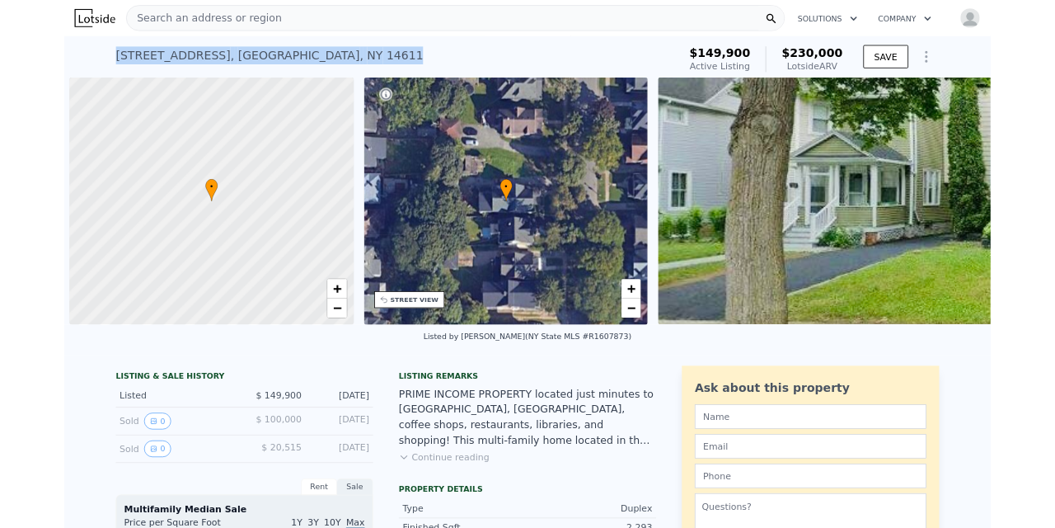
scroll to position [0, 7]
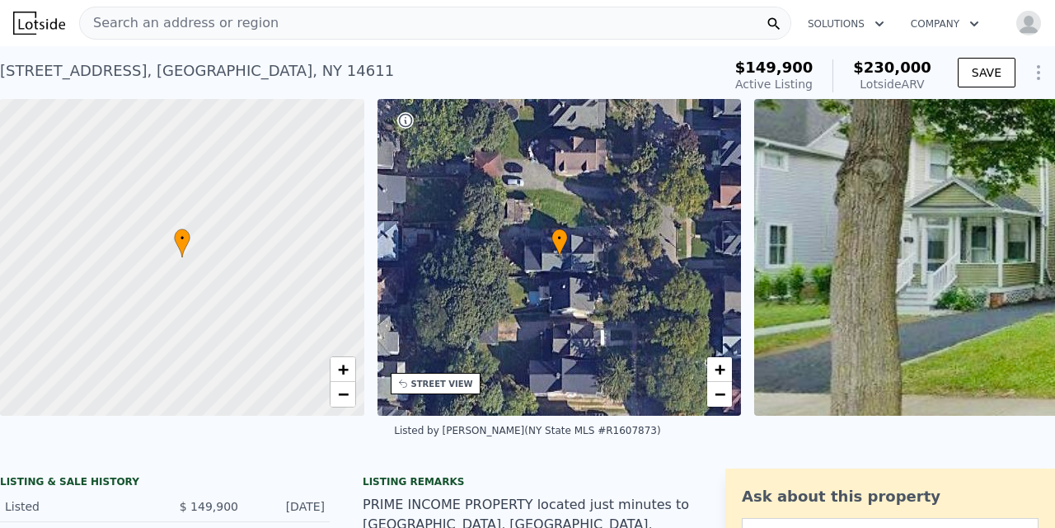
click at [124, 22] on span "Search an address or region" at bounding box center [179, 23] width 199 height 20
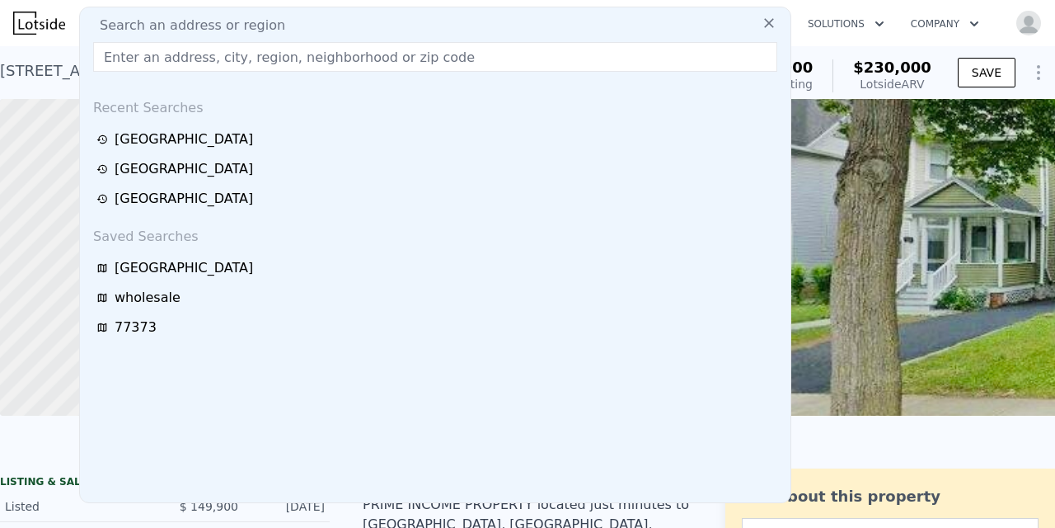
type input "16513 Brittany Way, Conroe, TX 77306"
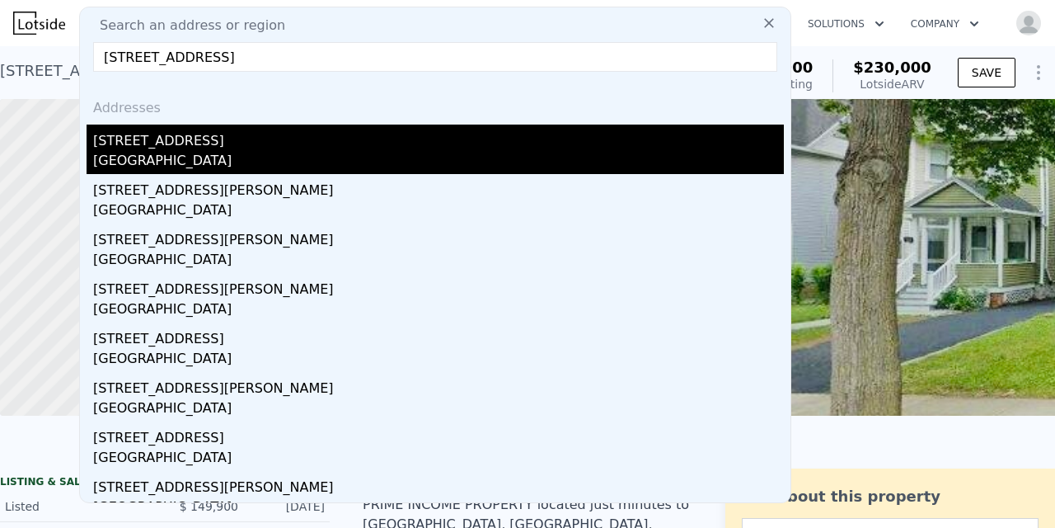
click at [172, 148] on div "16513 Brittany Way" at bounding box center [438, 137] width 691 height 26
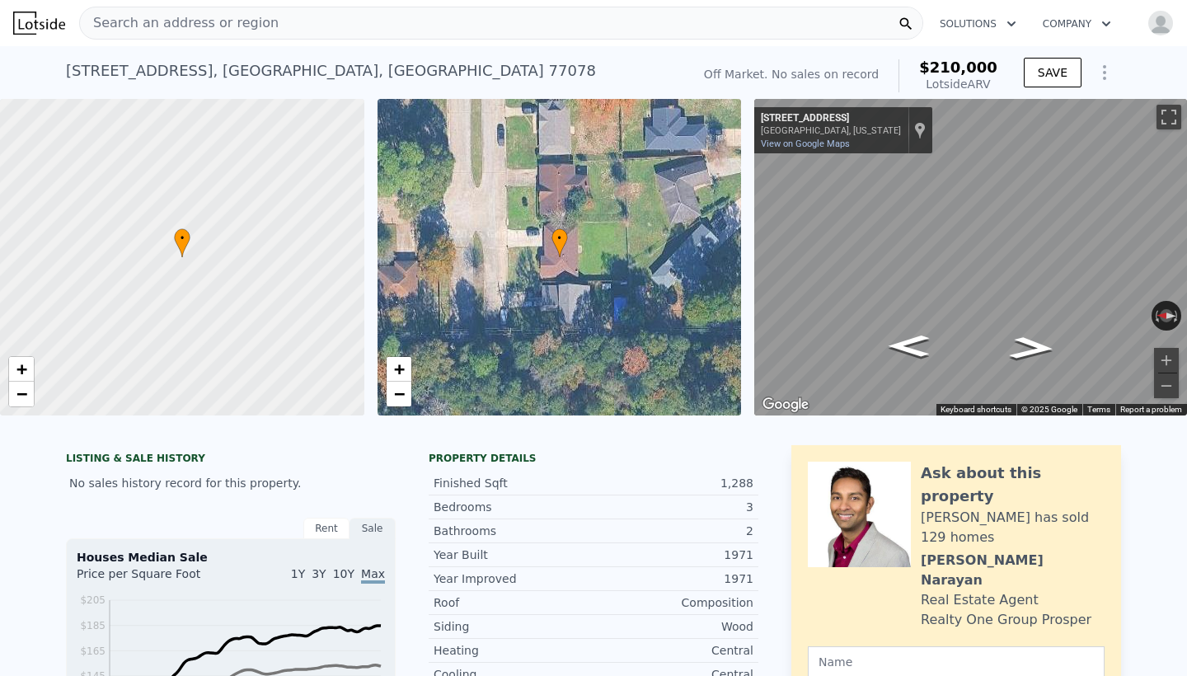
click at [26, 21] on img at bounding box center [39, 23] width 52 height 23
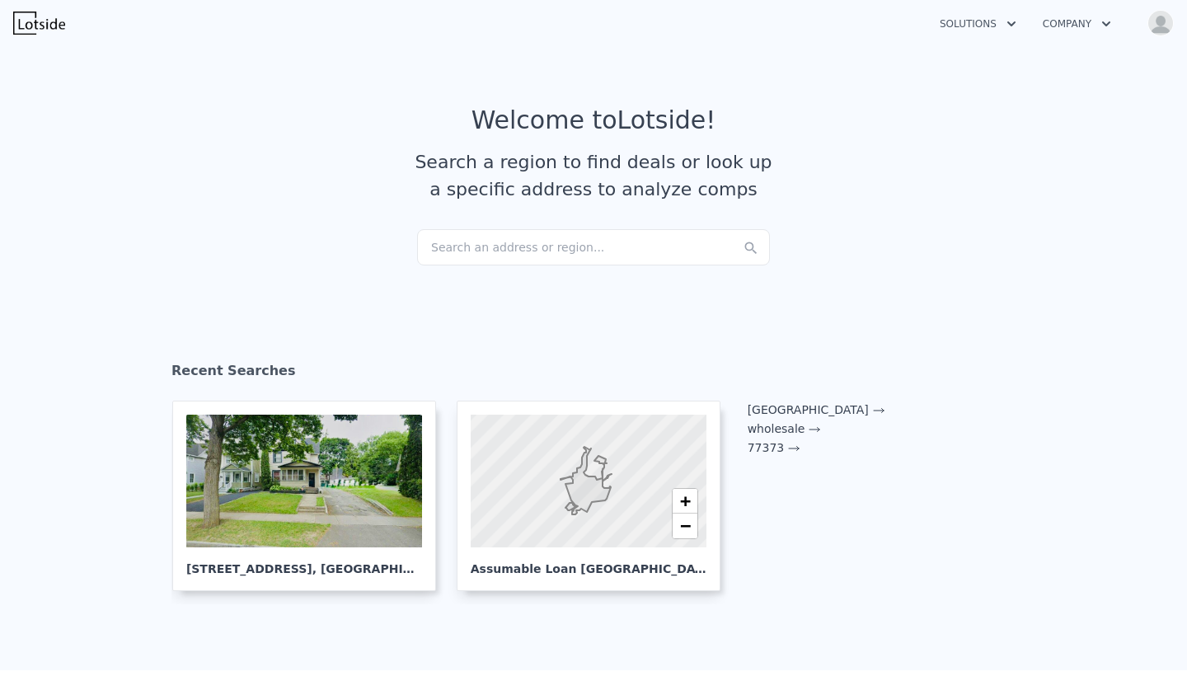
click at [475, 248] on div "Search an address or region..." at bounding box center [593, 247] width 353 height 36
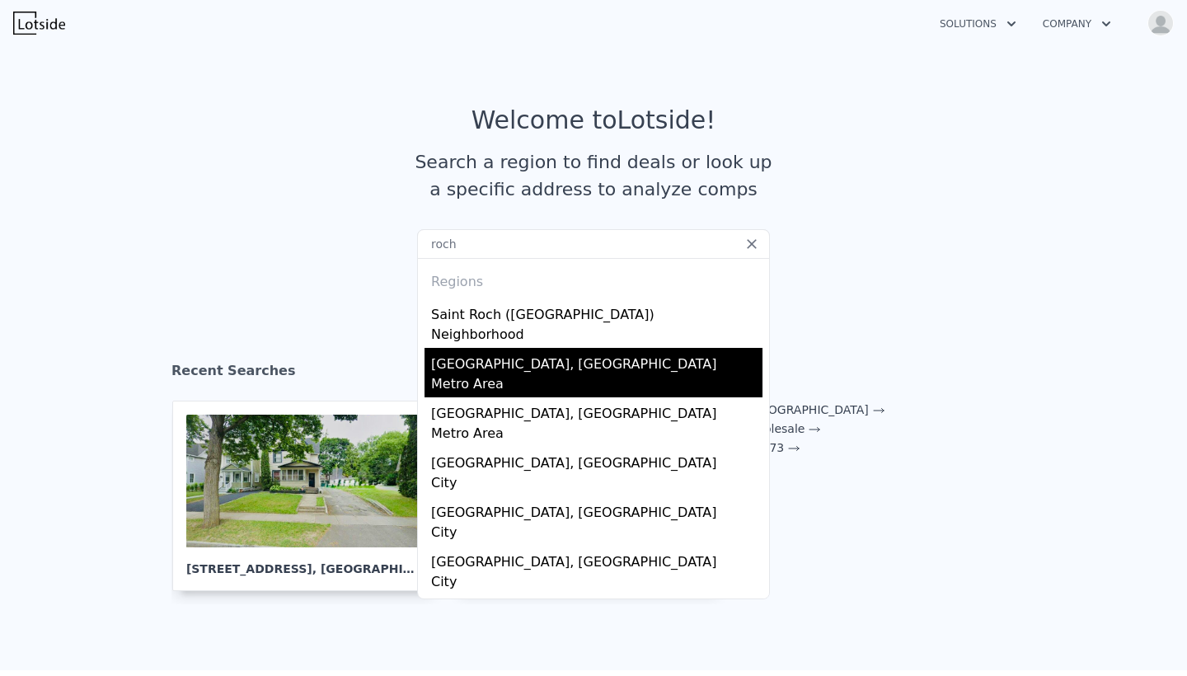
type input "roch"
click at [473, 368] on div "[GEOGRAPHIC_DATA], [GEOGRAPHIC_DATA]" at bounding box center [596, 361] width 331 height 26
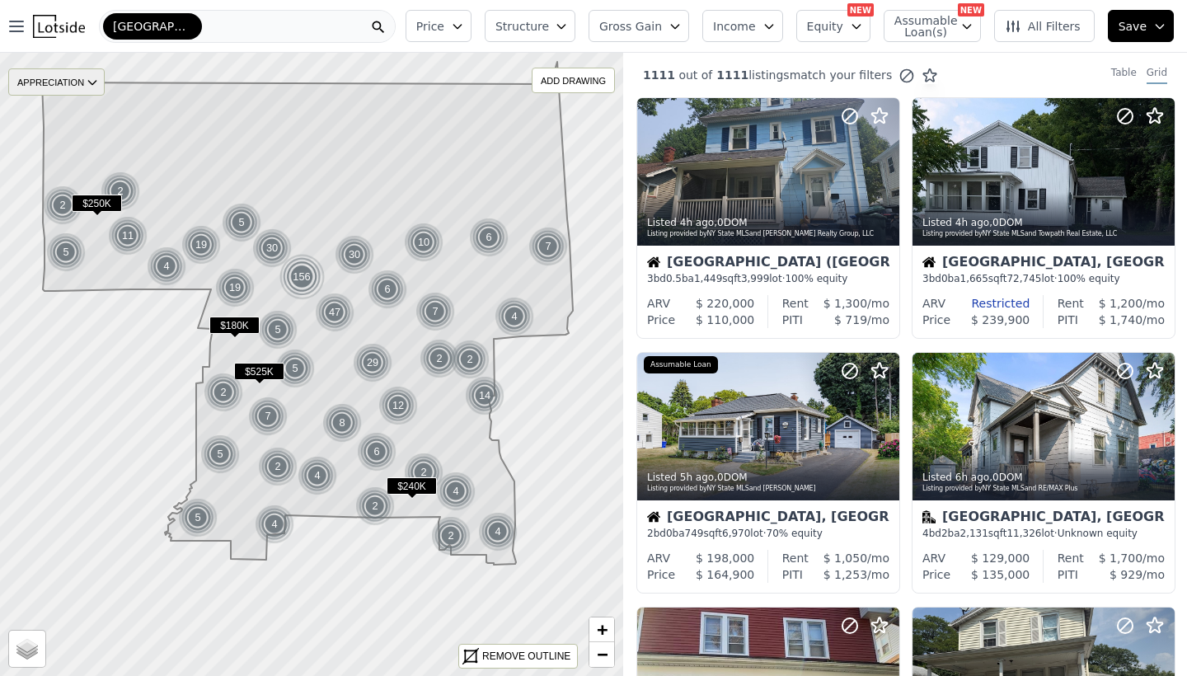
click at [94, 82] on icon at bounding box center [92, 82] width 13 height 13
click at [96, 134] on div "None 3M 1Y 3Y" at bounding box center [74, 144] width 61 height 97
click at [96, 82] on icon at bounding box center [91, 83] width 7 height 4
click at [80, 129] on div "3M" at bounding box center [69, 132] width 49 height 24
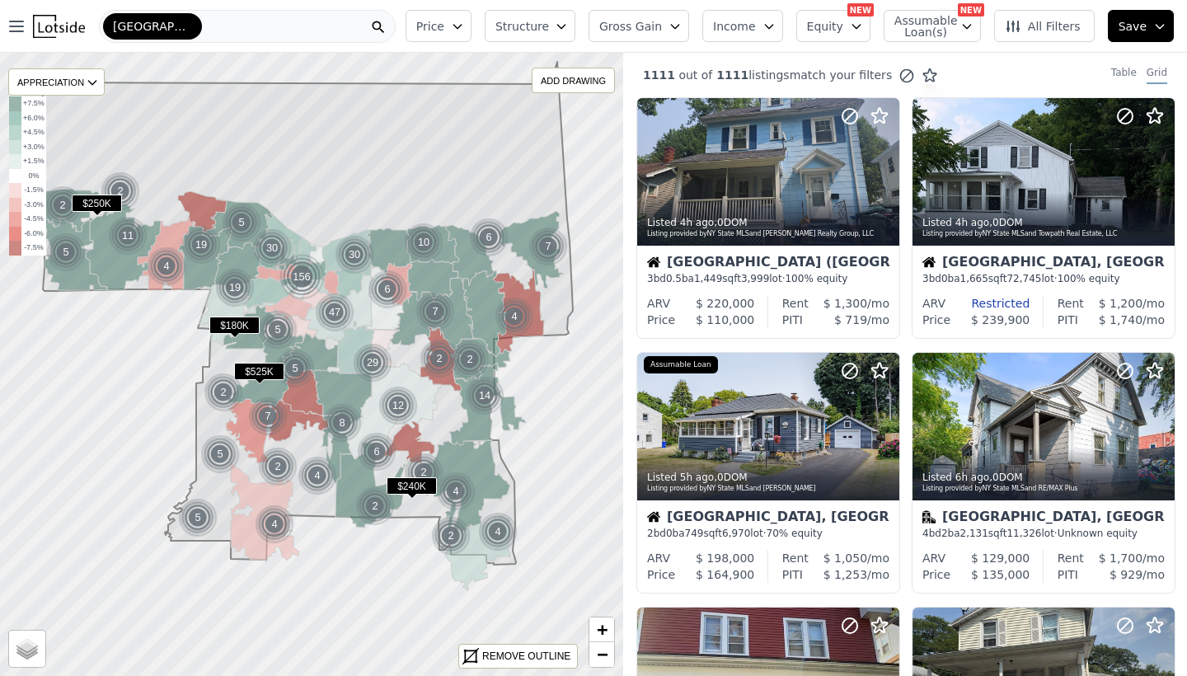
click at [184, 21] on div "[GEOGRAPHIC_DATA]" at bounding box center [247, 26] width 297 height 33
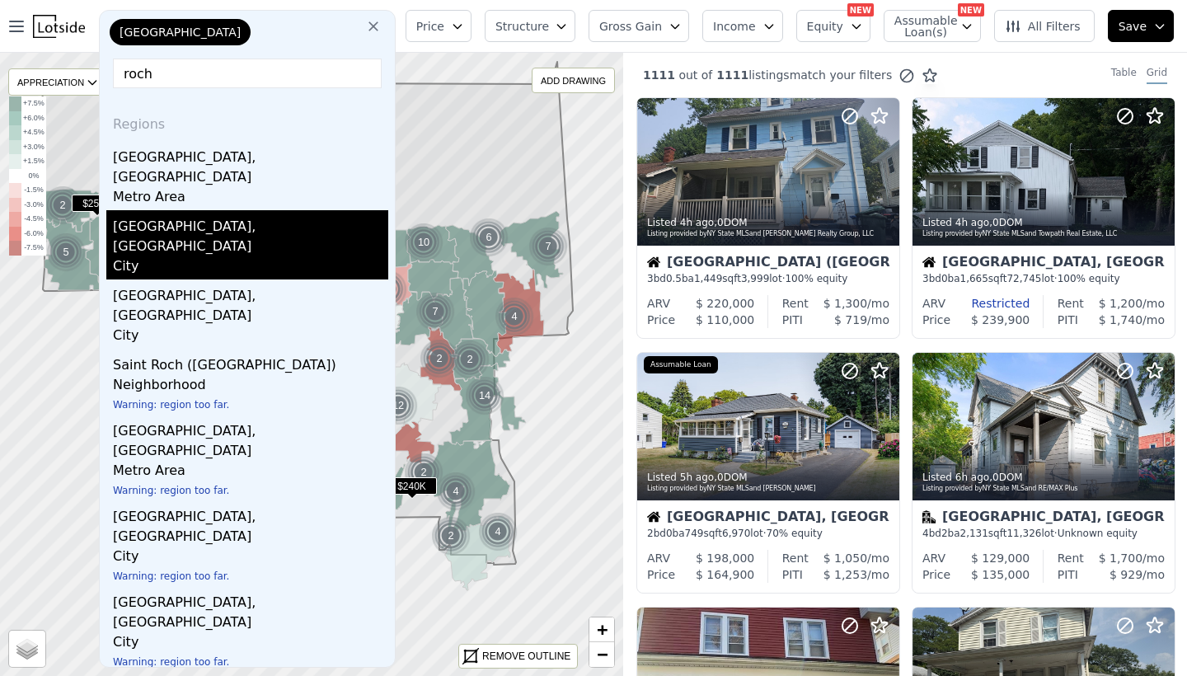
type input "roch"
click at [166, 210] on div "[GEOGRAPHIC_DATA], [GEOGRAPHIC_DATA]" at bounding box center [250, 233] width 275 height 46
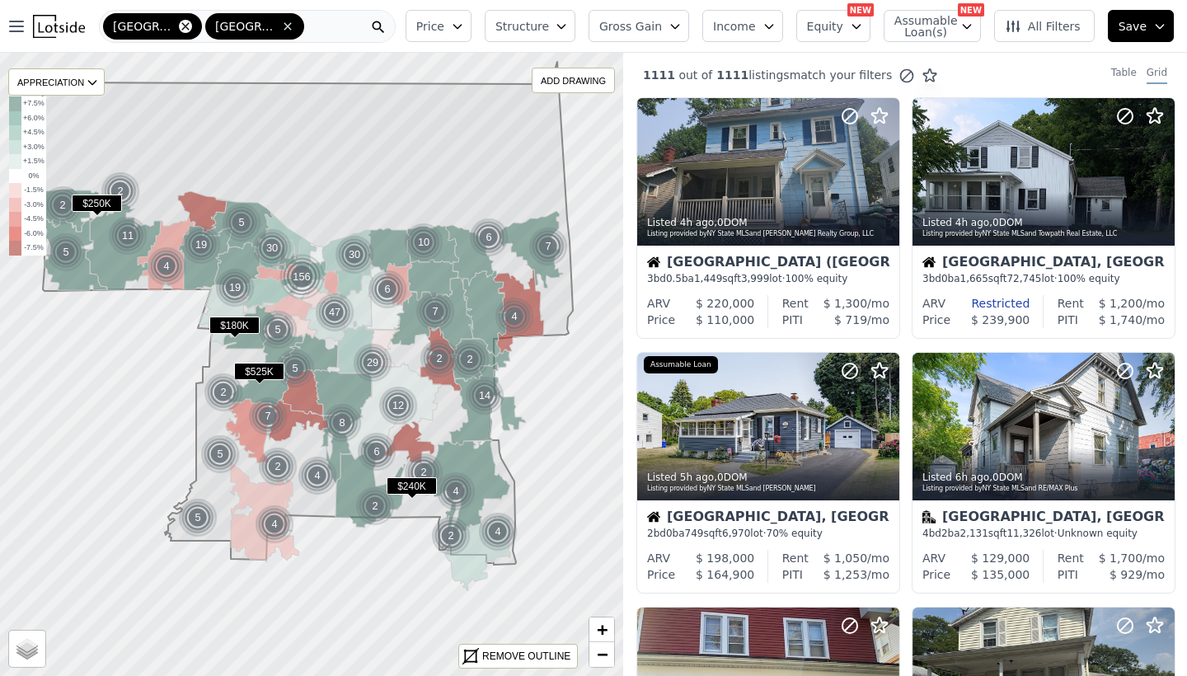
click at [179, 24] on icon at bounding box center [185, 26] width 13 height 13
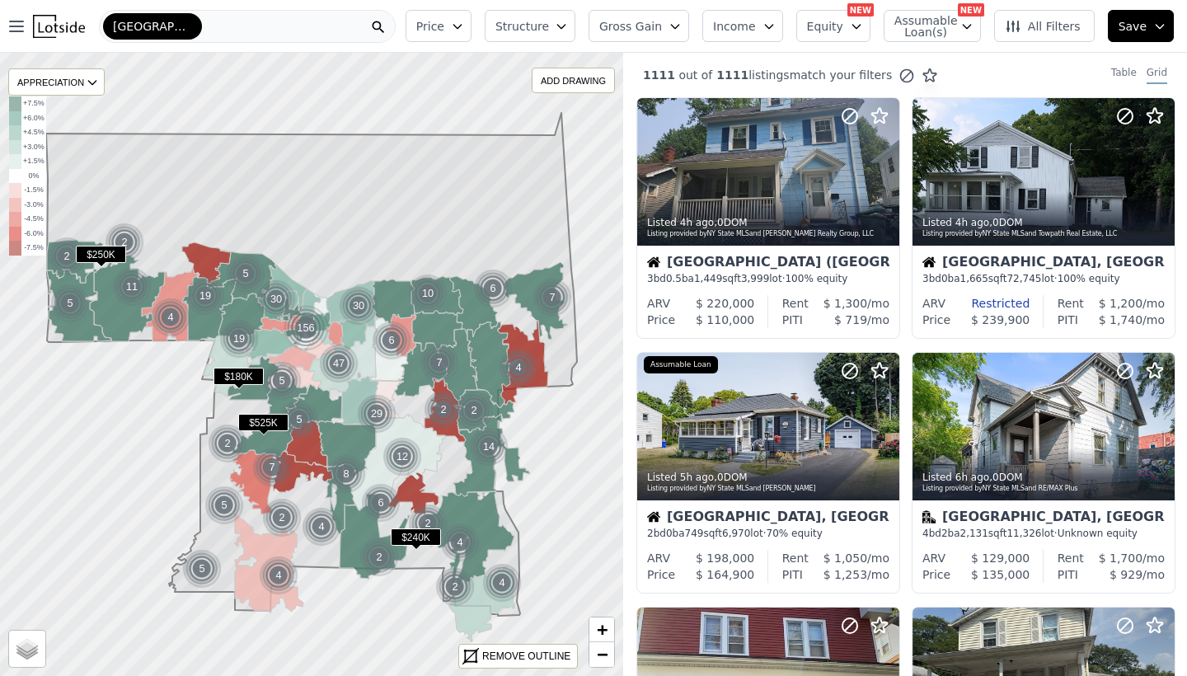
click at [187, 28] on div "[GEOGRAPHIC_DATA]" at bounding box center [247, 26] width 297 height 33
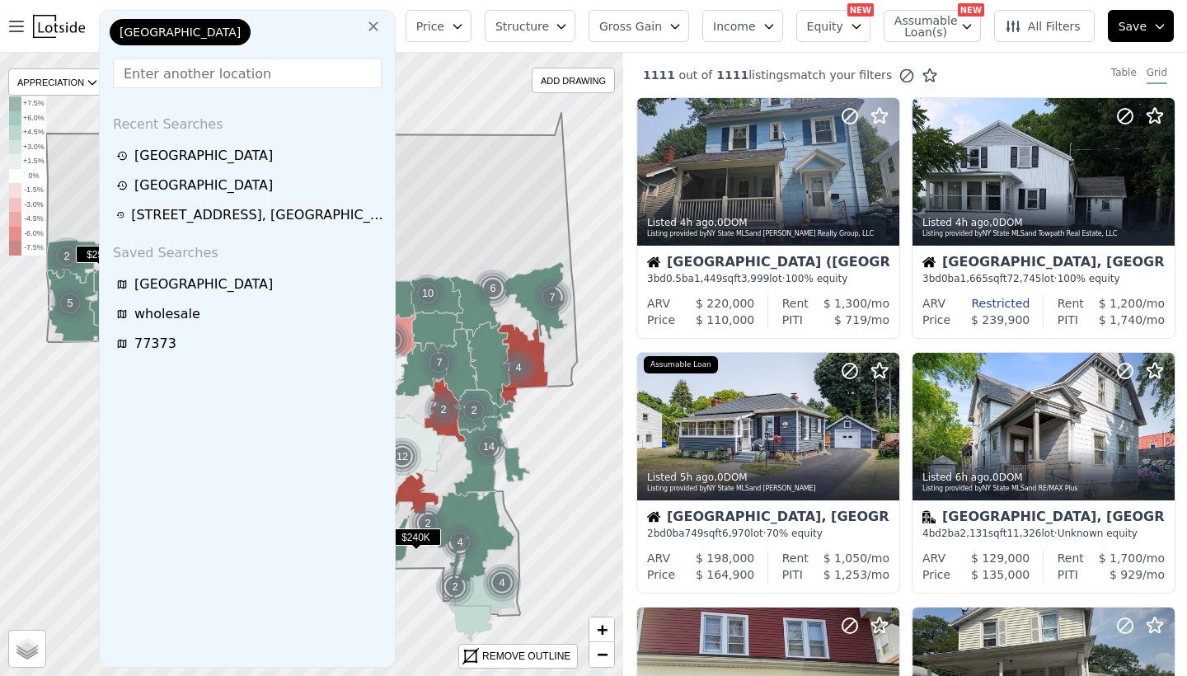
click at [382, 21] on icon at bounding box center [373, 26] width 16 height 16
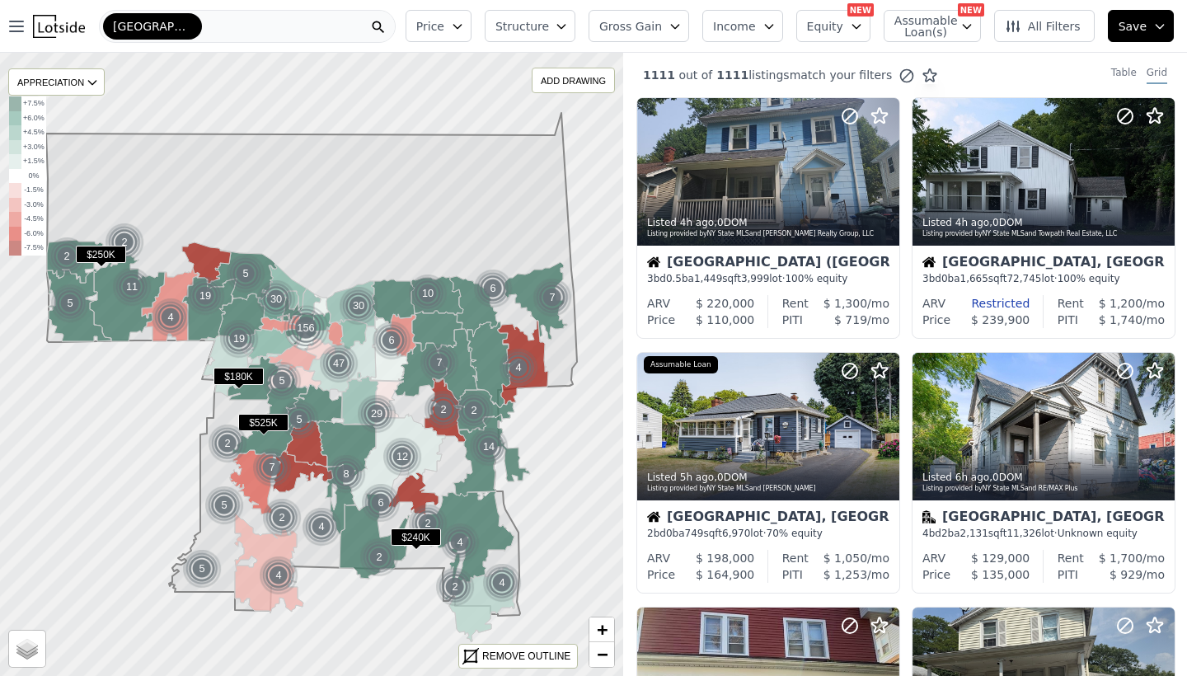
click at [210, 30] on div "[GEOGRAPHIC_DATA]" at bounding box center [247, 26] width 297 height 33
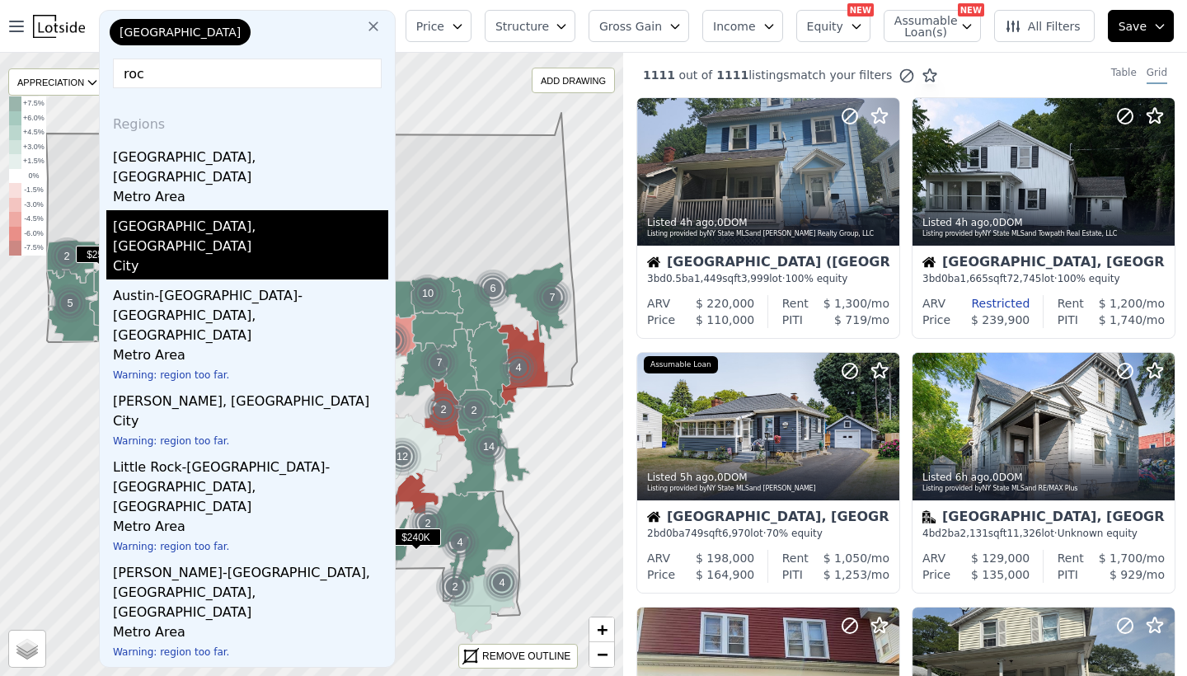
type input "roc"
click at [157, 211] on div "[GEOGRAPHIC_DATA], [GEOGRAPHIC_DATA]" at bounding box center [250, 233] width 275 height 46
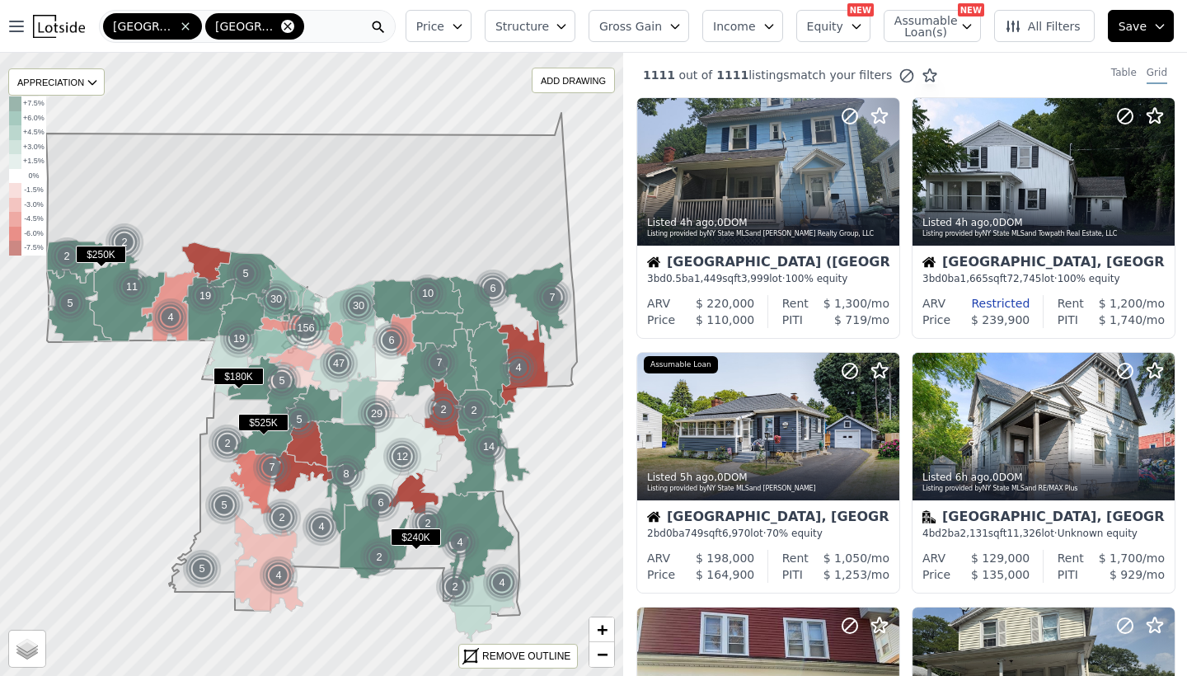
click at [284, 25] on icon at bounding box center [287, 25] width 7 height 7
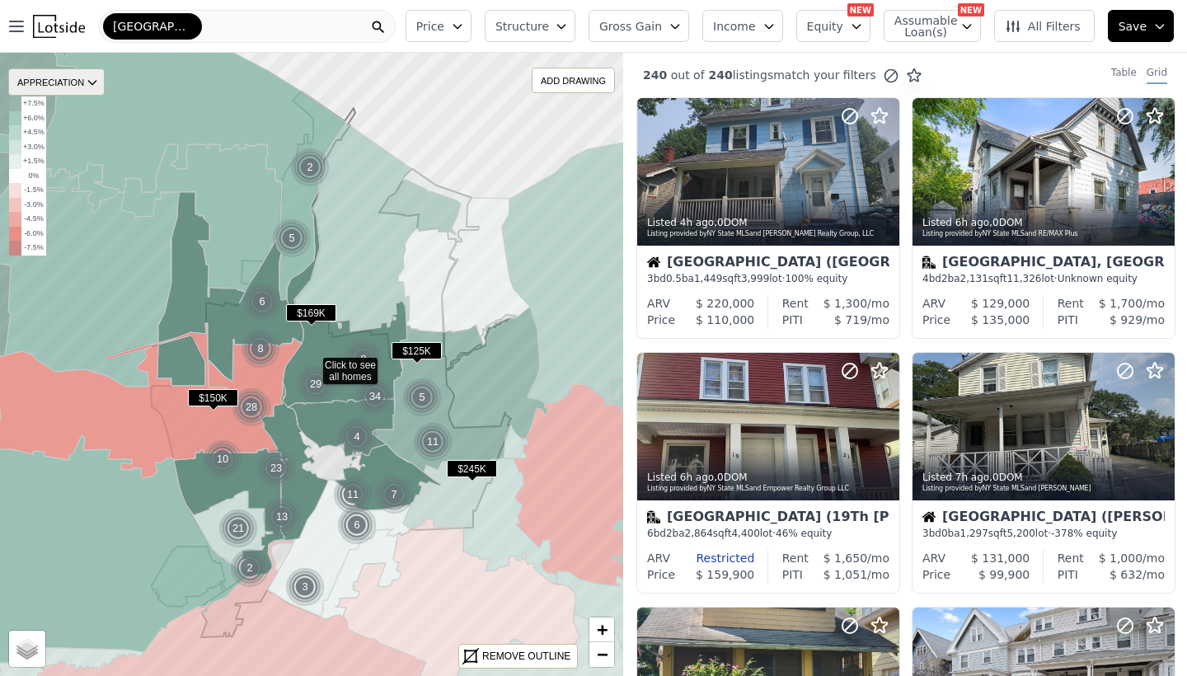
click at [99, 80] on icon at bounding box center [92, 82] width 13 height 13
click at [87, 156] on div "1Y" at bounding box center [69, 156] width 49 height 24
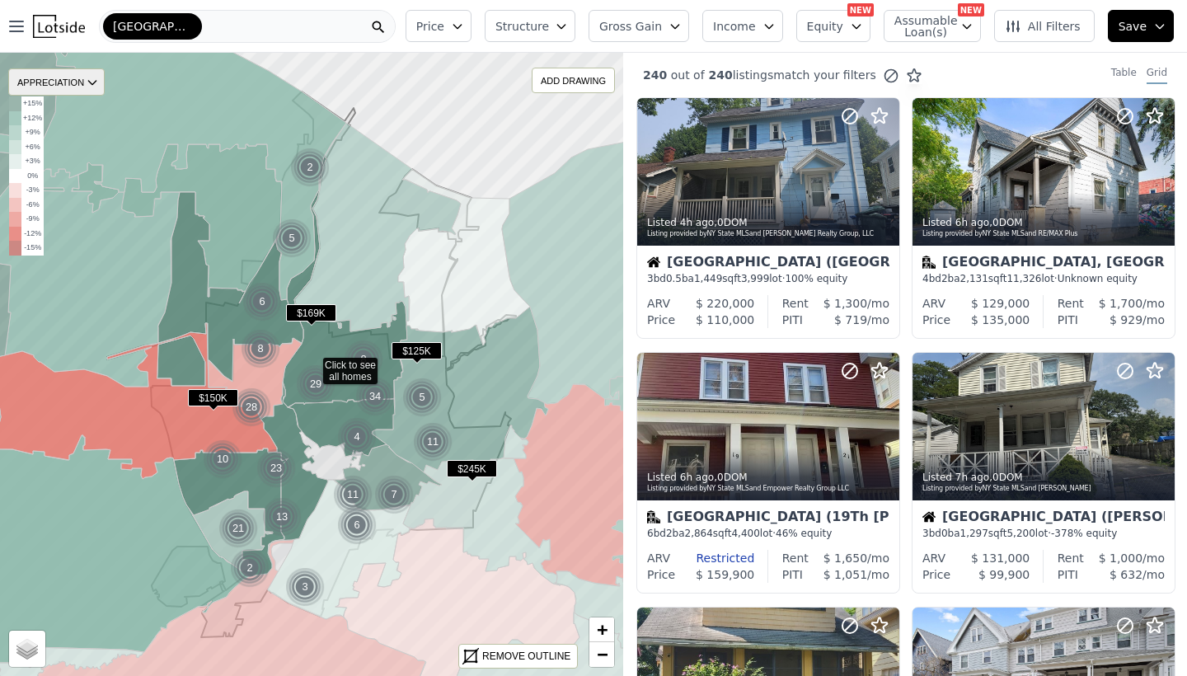
click at [89, 81] on icon at bounding box center [92, 82] width 13 height 13
click at [86, 175] on div "3Y" at bounding box center [69, 180] width 49 height 24
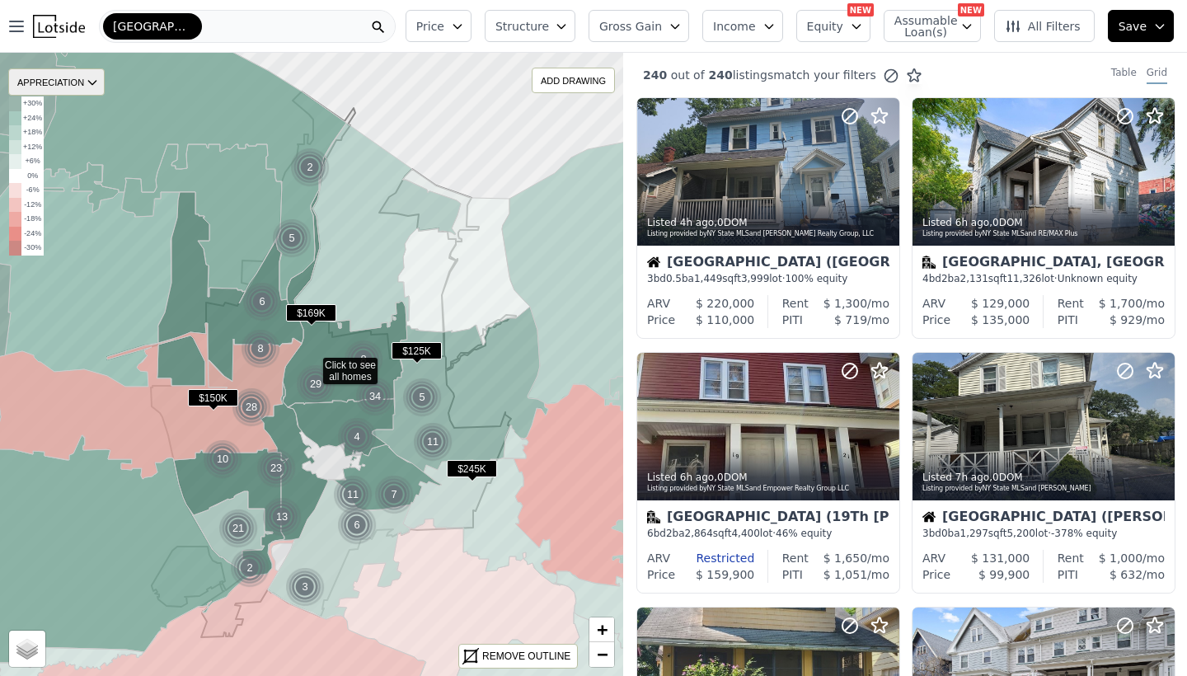
click at [93, 77] on icon at bounding box center [92, 82] width 13 height 13
click at [94, 129] on div "3M" at bounding box center [69, 132] width 49 height 24
